Goal: Check status: Check status

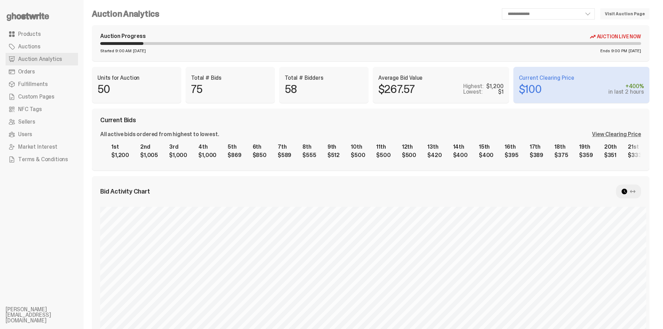
click at [41, 68] on link "Orders" at bounding box center [42, 71] width 72 height 13
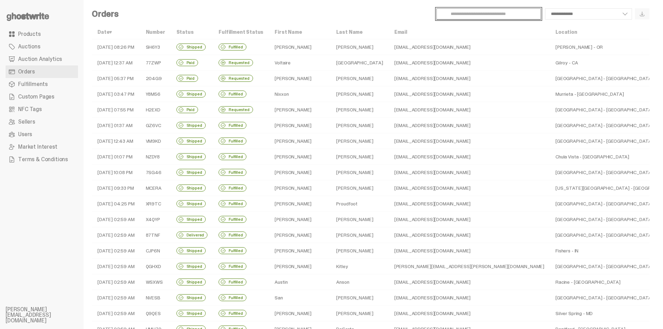
click at [511, 14] on input "Search" at bounding box center [488, 13] width 104 height 11
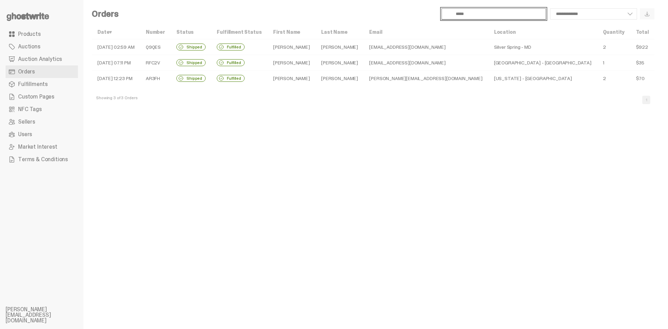
type input "*****"
click at [478, 45] on td "[EMAIL_ADDRESS][DOMAIN_NAME]" at bounding box center [426, 47] width 125 height 16
